Goal: Navigation & Orientation: Find specific page/section

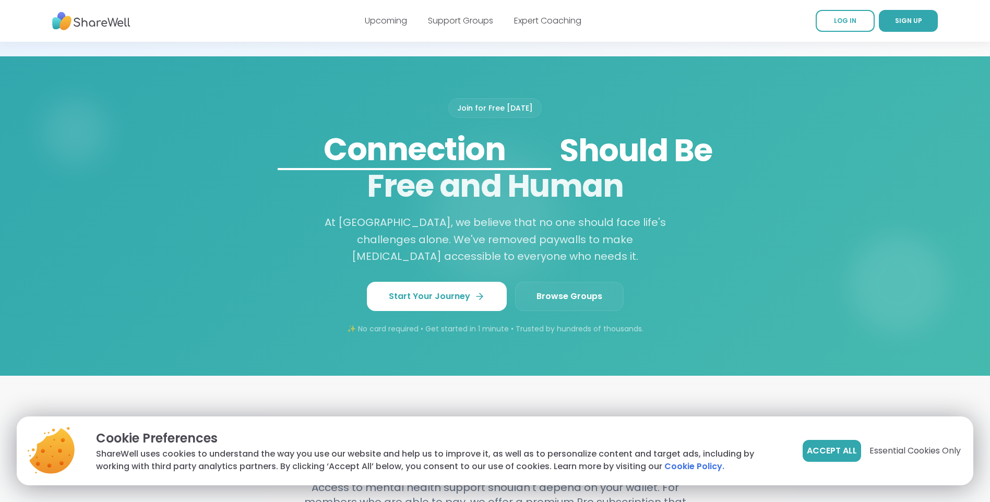
scroll to position [574, 0]
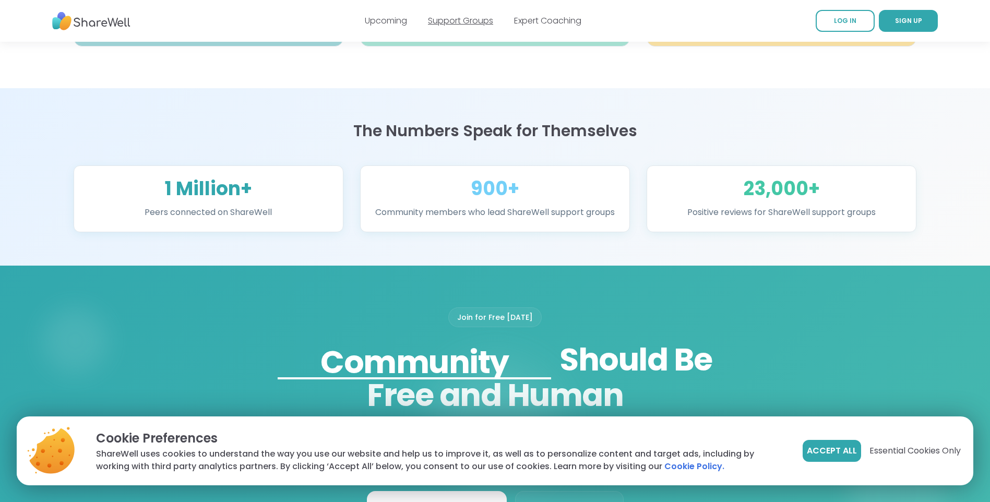
click at [459, 23] on link "Support Groups" at bounding box center [460, 21] width 65 height 12
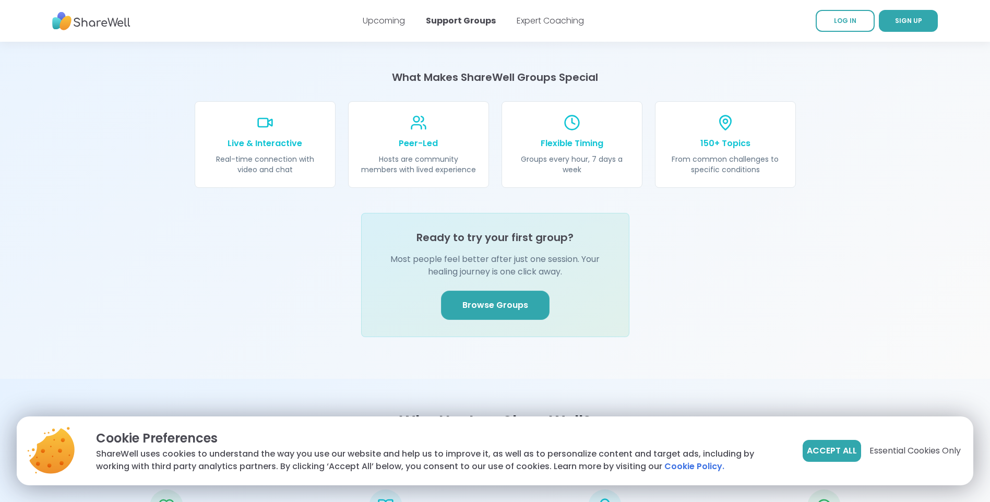
scroll to position [939, 0]
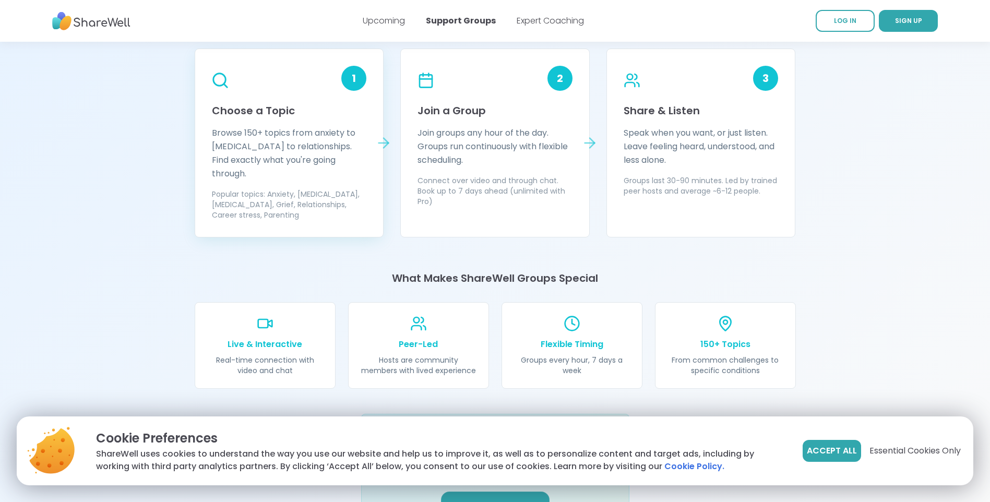
click at [273, 110] on h3 "Choose a Topic" at bounding box center [289, 110] width 155 height 15
click at [384, 144] on icon at bounding box center [383, 143] width 17 height 17
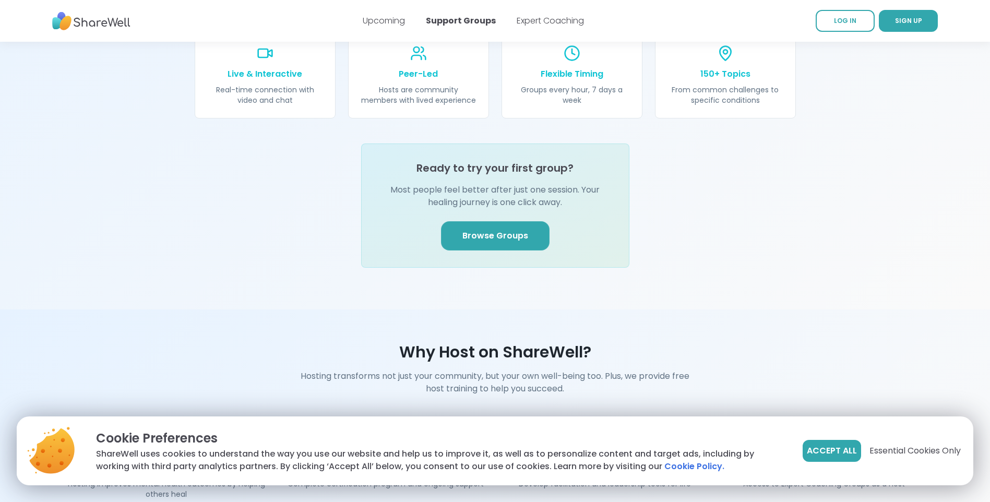
scroll to position [1252, 0]
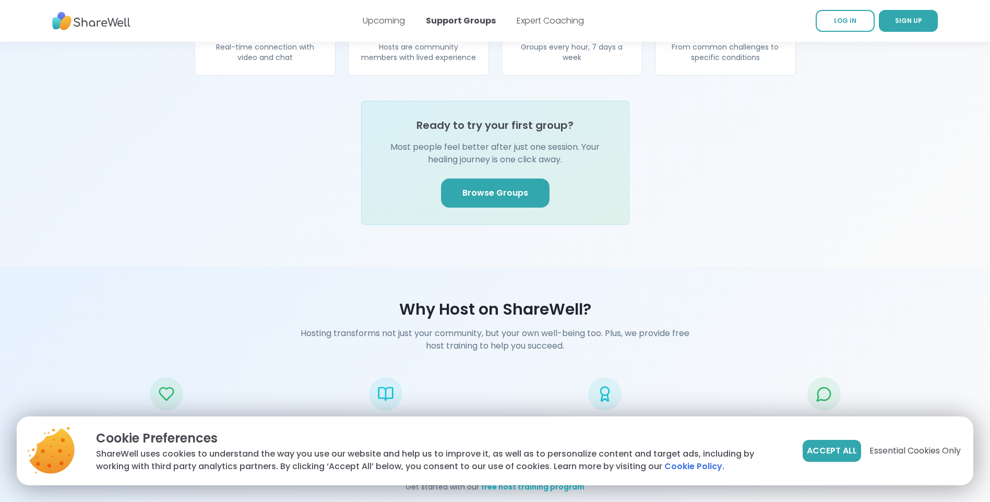
click at [503, 178] on link "Browse Groups" at bounding box center [495, 192] width 109 height 29
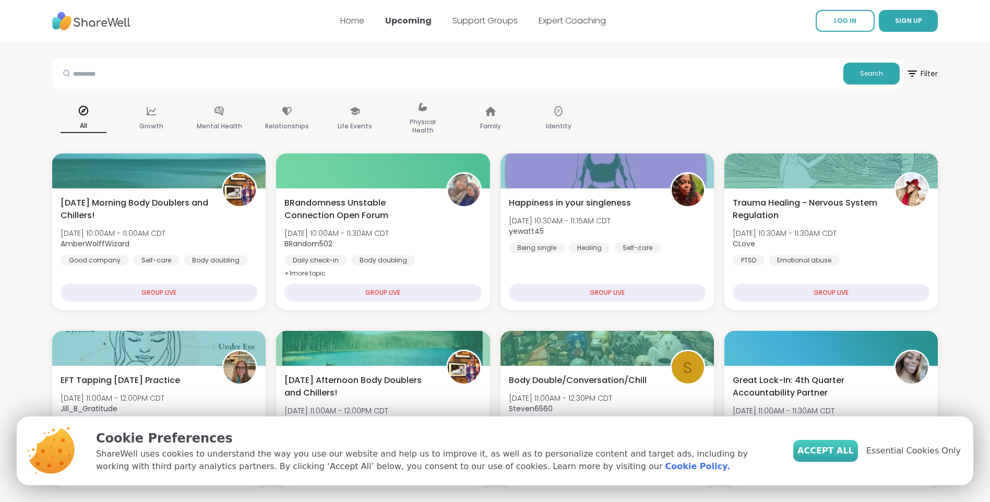
click at [841, 455] on span "Accept All" at bounding box center [825, 451] width 56 height 13
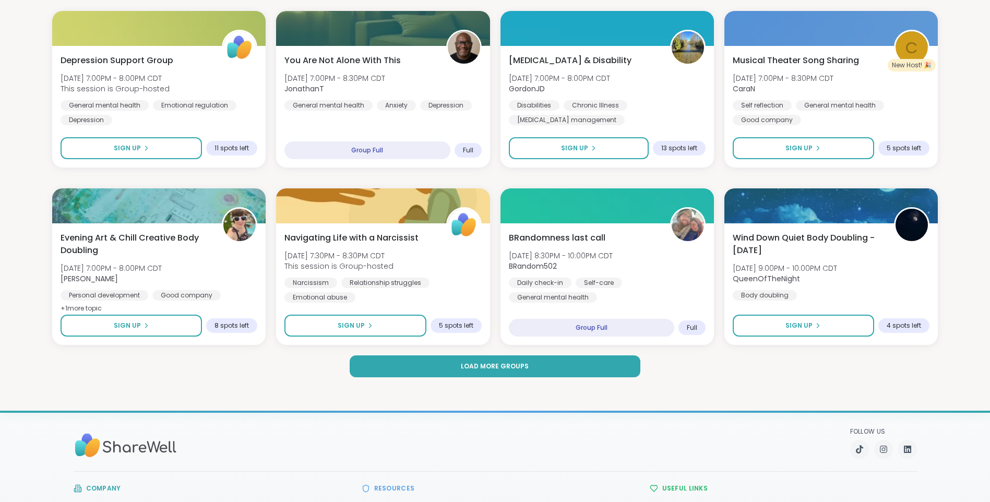
scroll to position [1409, 0]
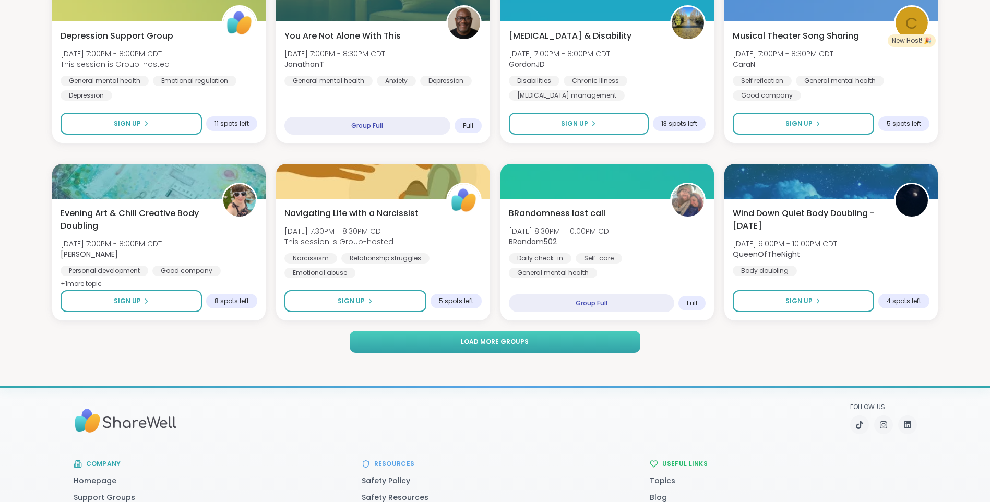
click at [498, 340] on span "Load more groups" at bounding box center [495, 341] width 68 height 9
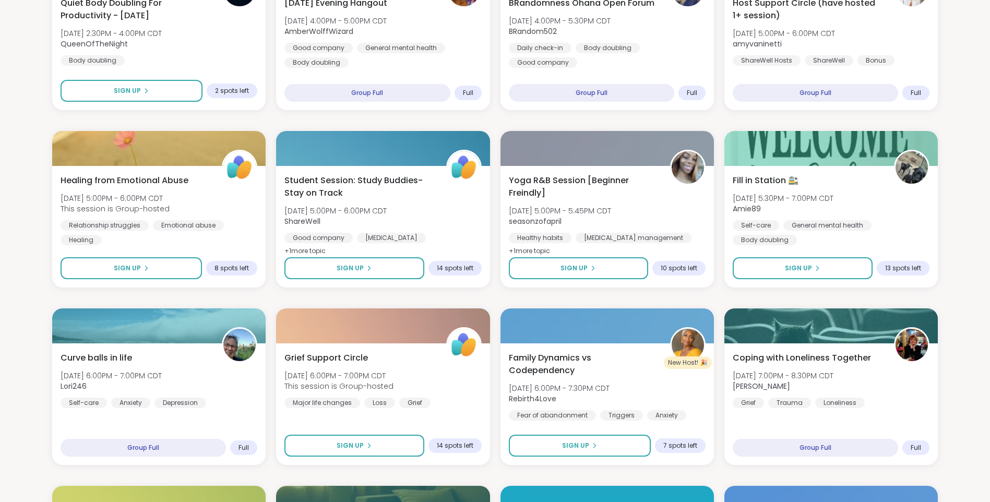
scroll to position [731, 0]
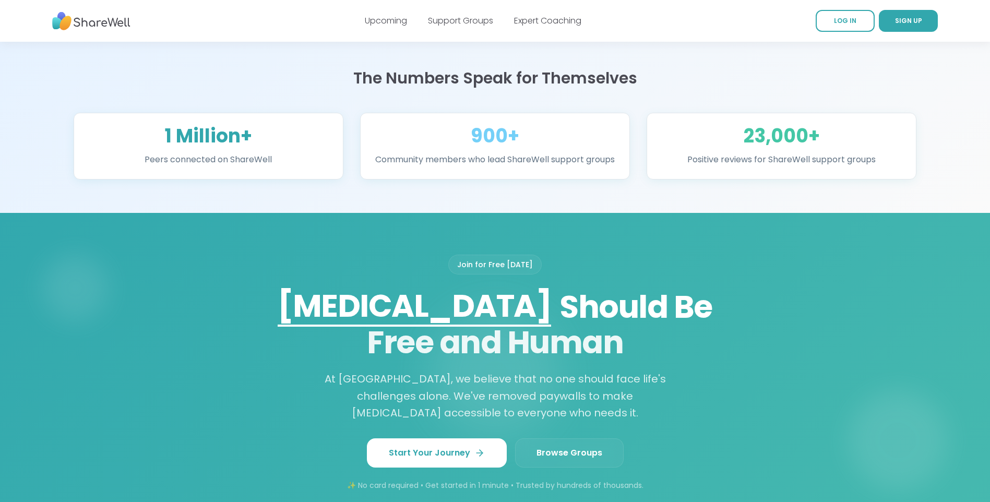
scroll to position [574, 0]
